Goal: Transaction & Acquisition: Book appointment/travel/reservation

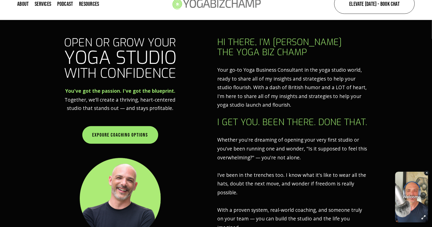
scroll to position [206, 0]
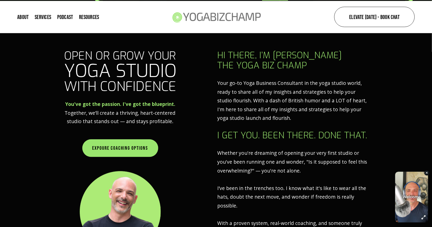
click at [377, 19] on link "Elevate [DATE] - Book Chat" at bounding box center [374, 17] width 80 height 20
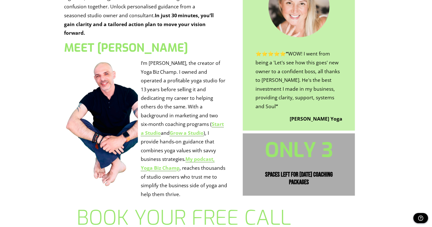
scroll to position [216, 0]
drag, startPoint x: 115, startPoint y: 103, endPoint x: 106, endPoint y: 124, distance: 22.9
click at [105, 125] on div at bounding box center [101, 123] width 74 height 128
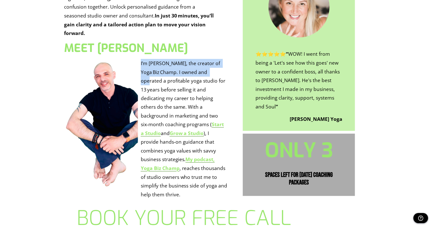
drag, startPoint x: 109, startPoint y: 116, endPoint x: 154, endPoint y: 71, distance: 64.1
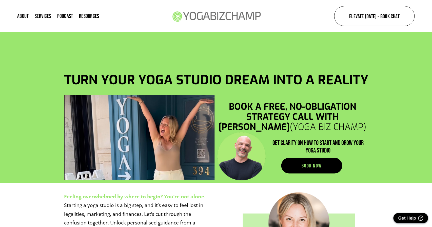
scroll to position [0, 0]
click at [28, 17] on link "About" at bounding box center [22, 16] width 11 height 7
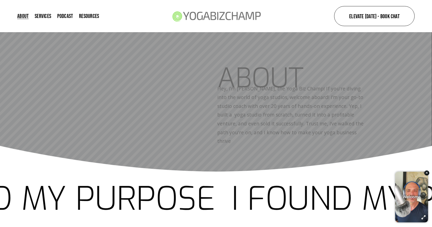
click at [41, 17] on link "Services" at bounding box center [43, 16] width 16 height 7
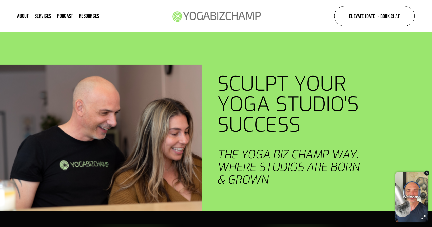
click at [67, 19] on div "About Services Podcast Resources Free Studio Business Plan 2025 Studio Planning…" at bounding box center [150, 16] width 266 height 24
click at [68, 17] on link "Podcast" at bounding box center [65, 16] width 16 height 7
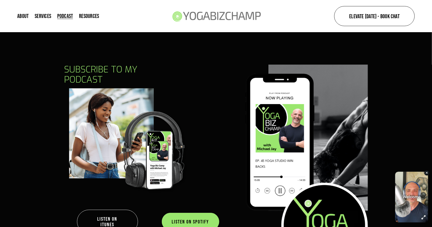
click at [392, 20] on link "Elevate [DATE] - Book Chat" at bounding box center [374, 16] width 80 height 20
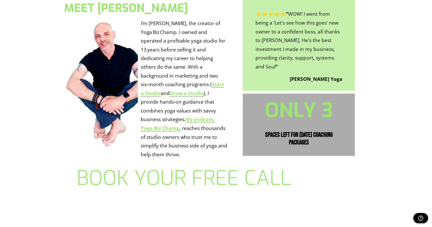
scroll to position [258, 0]
